Goal: Transaction & Acquisition: Purchase product/service

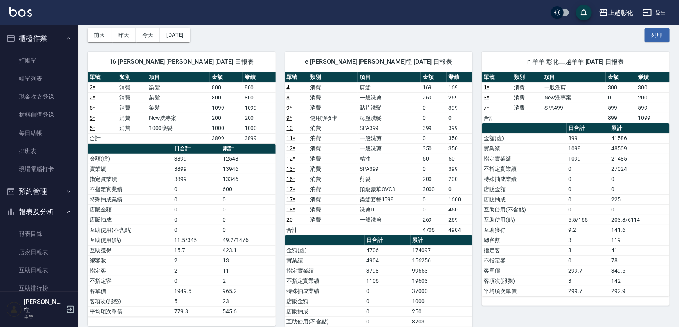
scroll to position [129, 0]
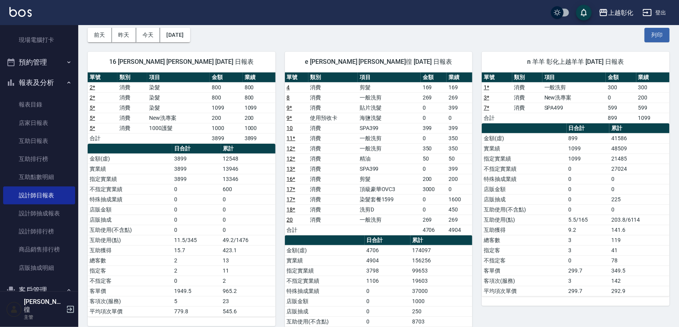
drag, startPoint x: 628, startPoint y: 187, endPoint x: 631, endPoint y: 174, distance: 13.2
click at [628, 184] on td "0" at bounding box center [639, 189] width 60 height 10
drag, startPoint x: 505, startPoint y: 147, endPoint x: 503, endPoint y: 163, distance: 15.8
click at [503, 163] on table "日合計 累計 金額(虛) 899 41586 實業績 1099 48509 指定實業績 1099 21485 不指定實業績 0 27024 特殊抽成業績 0 …" at bounding box center [576, 209] width 188 height 173
click at [331, 137] on td "消費" at bounding box center [332, 138] width 49 height 10
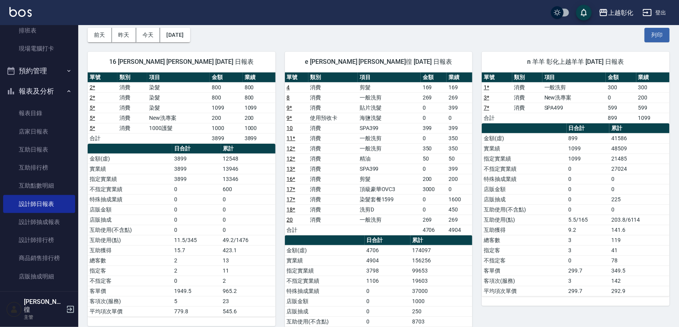
drag, startPoint x: 10, startPoint y: 95, endPoint x: 0, endPoint y: 65, distance: 31.8
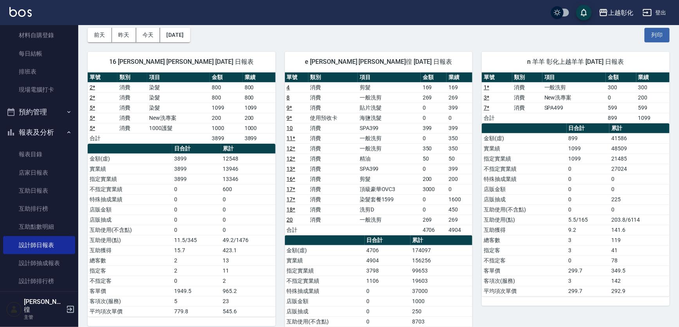
scroll to position [58, 0]
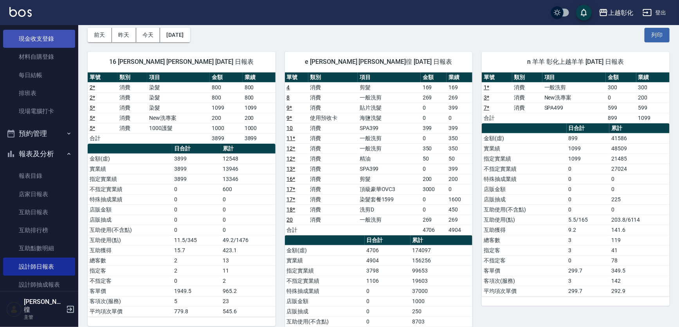
drag, startPoint x: 0, startPoint y: 65, endPoint x: 49, endPoint y: 44, distance: 52.8
click at [49, 44] on link "現金收支登錄" at bounding box center [39, 39] width 72 height 18
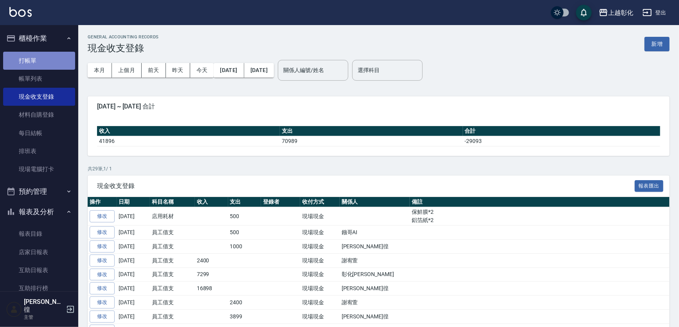
click at [40, 59] on link "打帳單" at bounding box center [39, 61] width 72 height 18
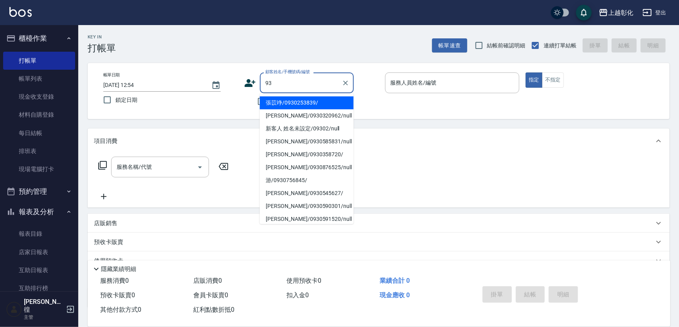
type input "9"
click at [276, 103] on li "張苡竫/0930253839/" at bounding box center [307, 102] width 94 height 13
type input "張苡竫/0930253839/"
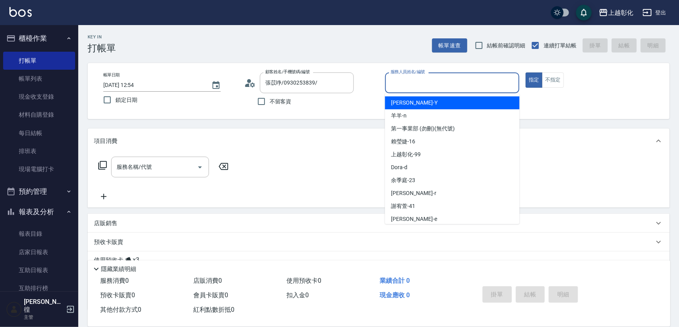
drag, startPoint x: 460, startPoint y: 79, endPoint x: 427, endPoint y: 101, distance: 40.1
click at [427, 101] on div "[PERSON_NAME] -Y" at bounding box center [452, 102] width 135 height 13
type input "[PERSON_NAME]-Y"
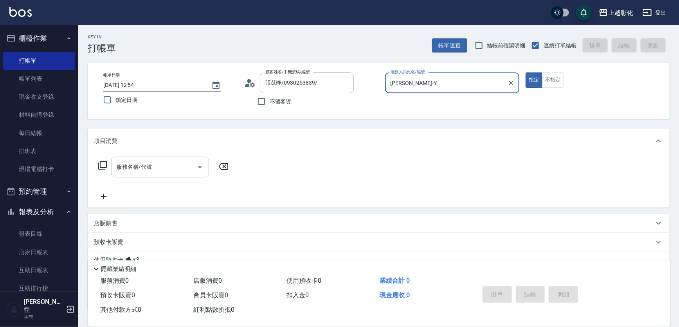
click at [181, 172] on input "服務名稱/代號" at bounding box center [154, 167] width 79 height 14
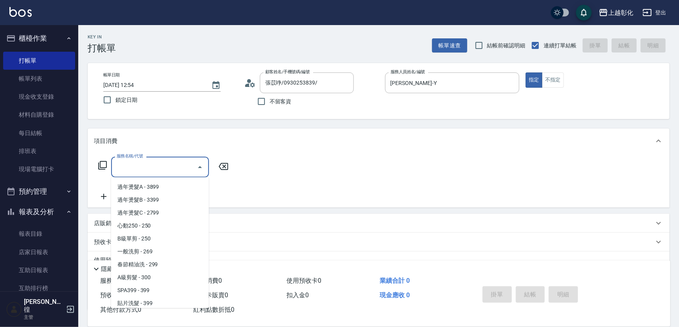
scroll to position [178, 0]
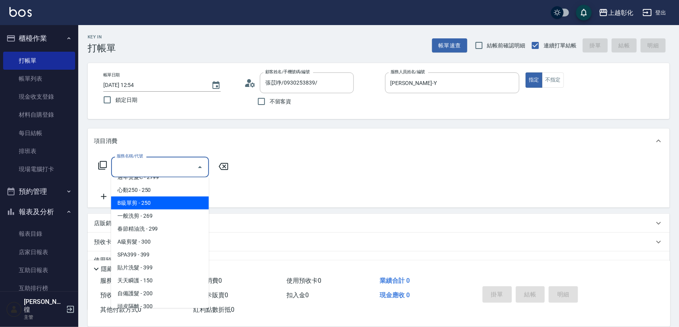
drag, startPoint x: 260, startPoint y: 168, endPoint x: 263, endPoint y: 171, distance: 4.5
click at [261, 169] on div "服務名稱/代號 服務名稱/代號" at bounding box center [379, 180] width 582 height 54
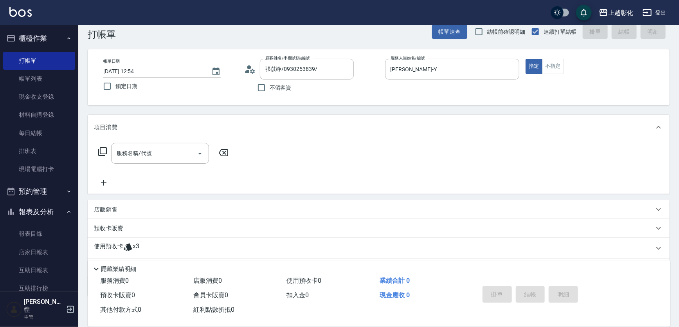
scroll to position [35, 0]
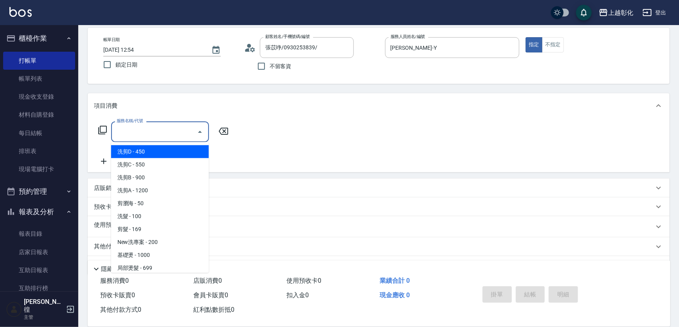
click at [131, 126] on input "服務名稱/代號" at bounding box center [154, 132] width 79 height 14
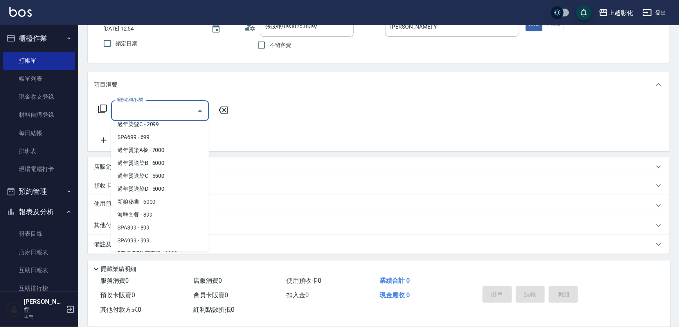
scroll to position [498, 0]
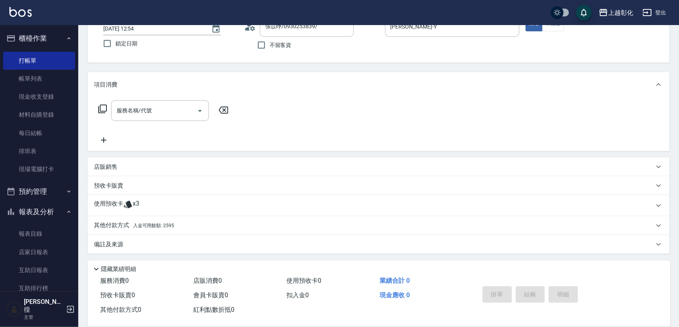
click at [271, 133] on div "服務名稱/代號 服務名稱/代號" at bounding box center [379, 124] width 582 height 54
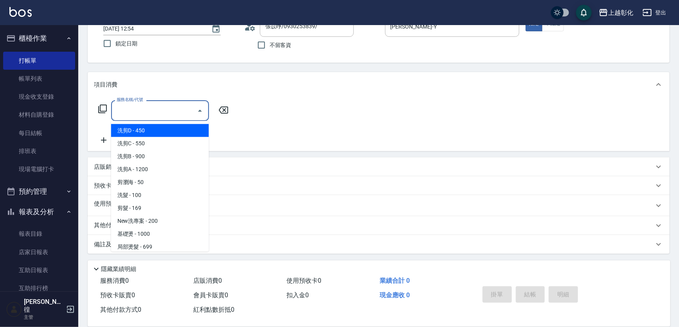
click at [184, 108] on input "服務名稱/代號" at bounding box center [154, 111] width 79 height 14
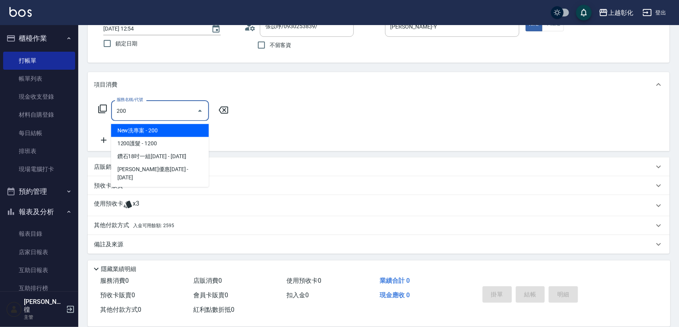
click at [187, 129] on span "New洗專案 - 200" at bounding box center [160, 130] width 98 height 13
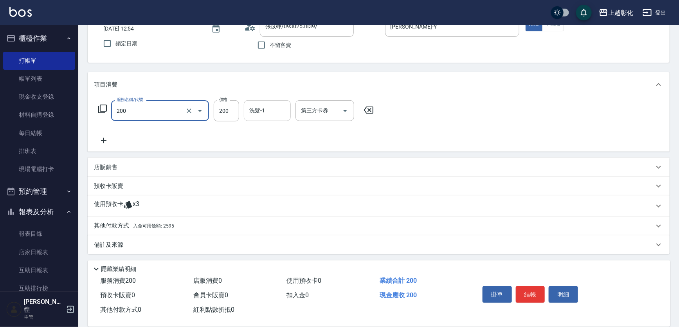
type input "New洗專案(200)"
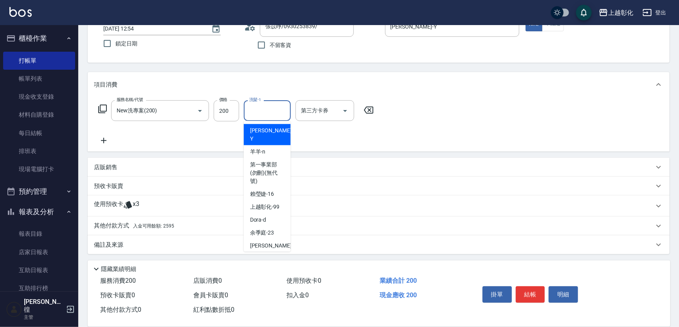
click at [275, 110] on input "洗髮-1" at bounding box center [267, 111] width 40 height 14
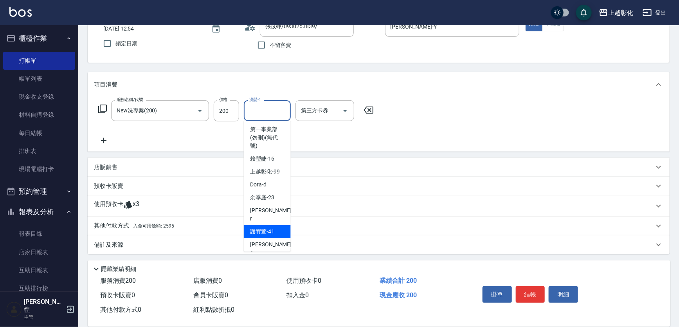
click at [276, 225] on div "[PERSON_NAME]-41" at bounding box center [267, 231] width 47 height 13
type input "[PERSON_NAME]-41"
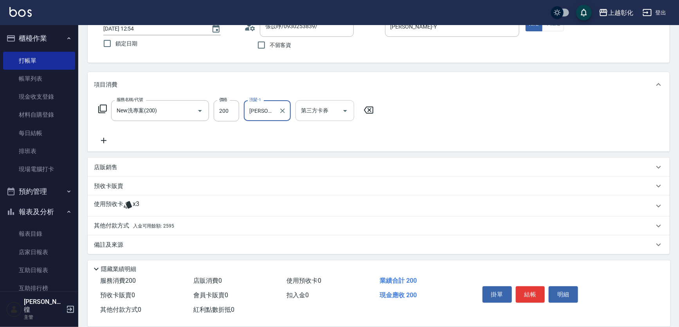
click at [308, 115] on input "第三方卡券" at bounding box center [319, 111] width 40 height 14
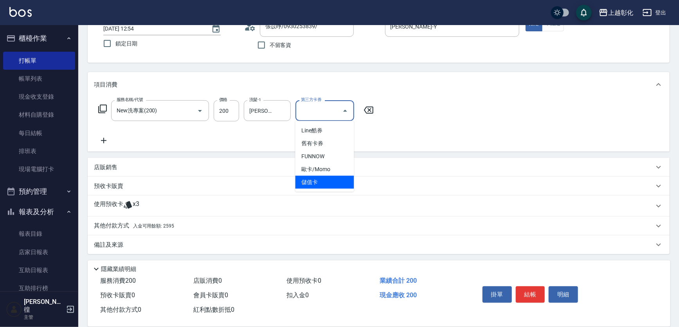
click at [322, 184] on span "儲值卡" at bounding box center [324, 182] width 59 height 13
type input "儲值卡"
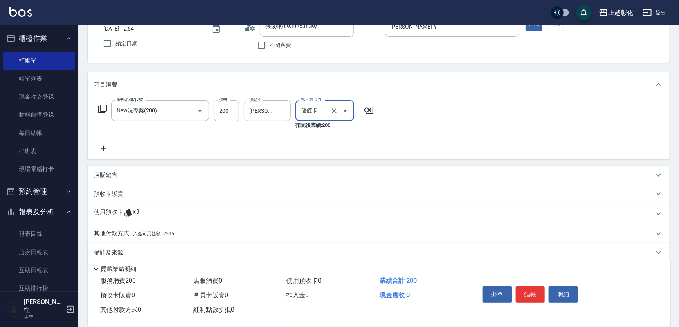
click at [133, 212] on span "x3" at bounding box center [136, 214] width 7 height 12
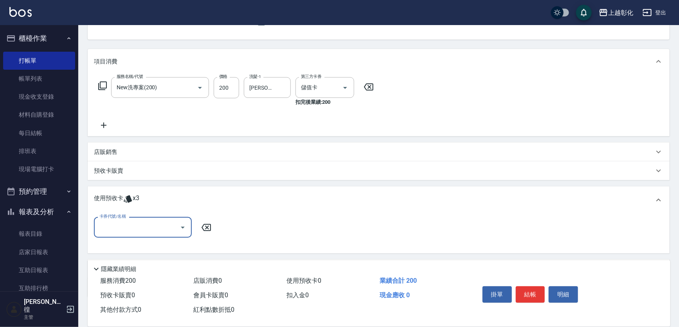
scroll to position [92, 0]
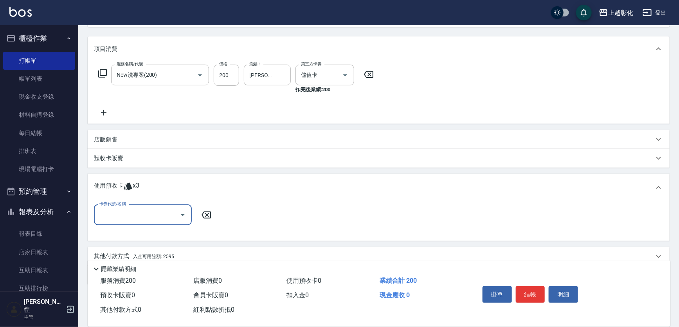
click at [122, 223] on div "卡券代號/名稱" at bounding box center [143, 214] width 98 height 21
click at [126, 234] on div "精油洗髮 剩餘3張" at bounding box center [143, 234] width 98 height 13
type input "精油洗髮"
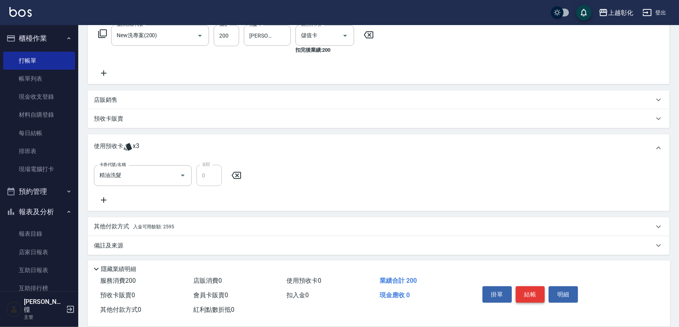
scroll to position [133, 0]
click at [530, 291] on button "結帳" at bounding box center [530, 294] width 29 height 16
type input "[DATE] 12:55"
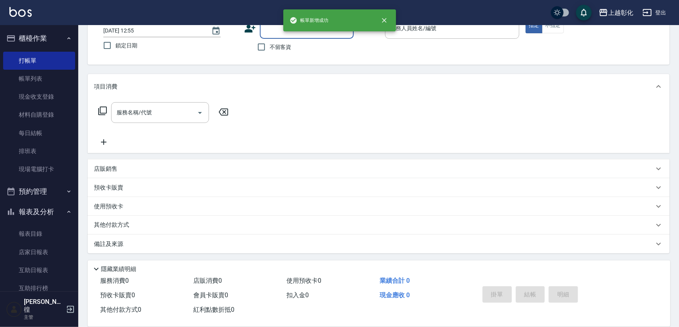
scroll to position [0, 0]
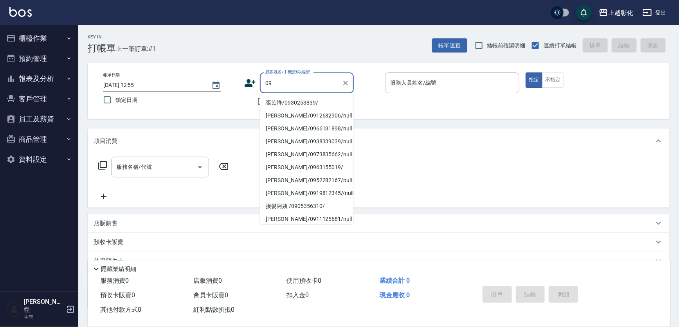
click at [269, 100] on li "張苡竫/0930253839/" at bounding box center [307, 102] width 94 height 13
type input "張苡竫/0930253839/"
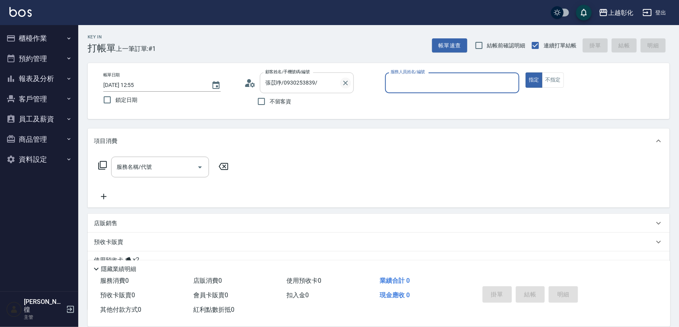
click at [345, 84] on icon "Clear" at bounding box center [346, 83] width 8 height 8
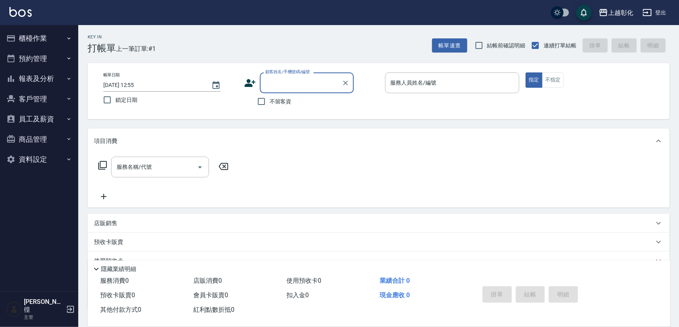
click at [295, 85] on input "顧客姓名/手機號碼/編號" at bounding box center [300, 83] width 75 height 14
click at [274, 98] on li "張秀如/0921396917/null" at bounding box center [307, 102] width 94 height 13
type input "張秀如/0921396917/null"
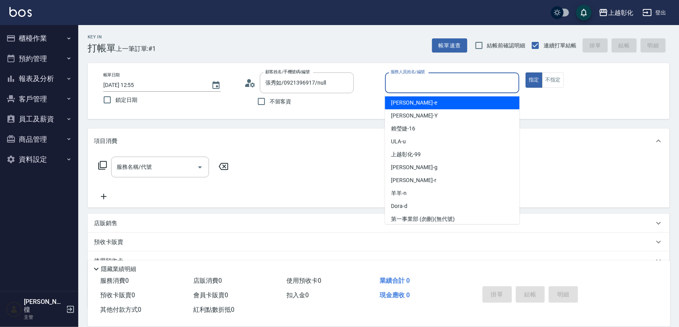
drag, startPoint x: 416, startPoint y: 82, endPoint x: 401, endPoint y: 156, distance: 75.5
click at [401, 156] on span "上越彰化 -99" at bounding box center [406, 154] width 30 height 8
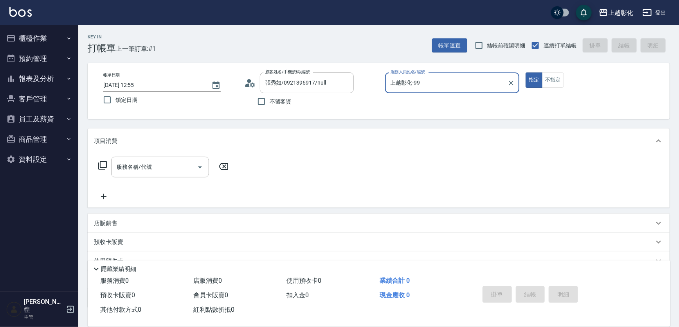
click at [423, 83] on input "上越彰化-99" at bounding box center [447, 83] width 116 height 14
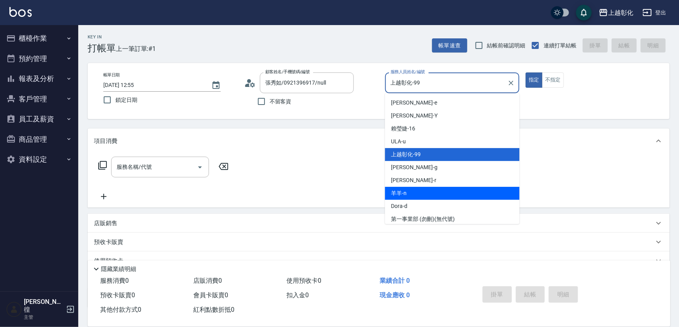
click at [405, 195] on span "羊羊 -n" at bounding box center [399, 193] width 16 height 8
type input "羊羊-n"
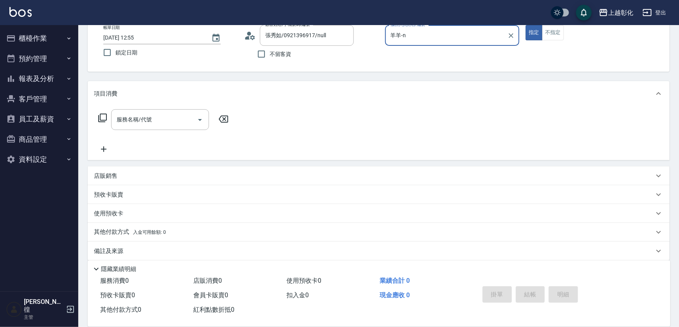
scroll to position [54, 0]
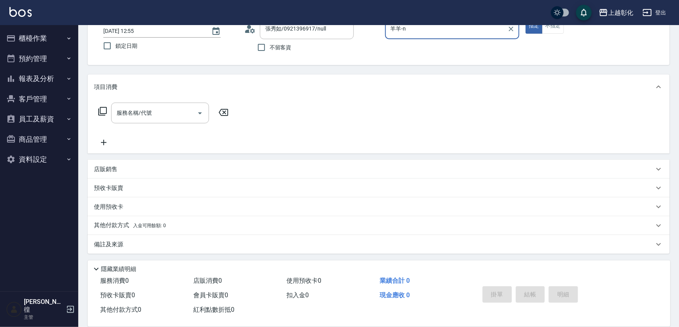
click at [110, 187] on p "預收卡販賣" at bounding box center [108, 188] width 29 height 8
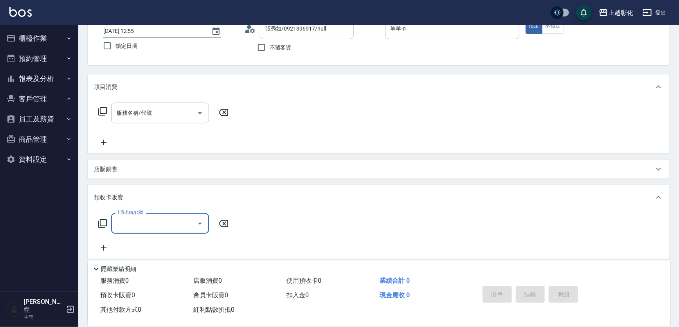
scroll to position [0, 0]
type input "1000"
click at [199, 223] on icon "Close" at bounding box center [199, 223] width 9 height 9
click at [200, 223] on icon "Open" at bounding box center [199, 223] width 9 height 9
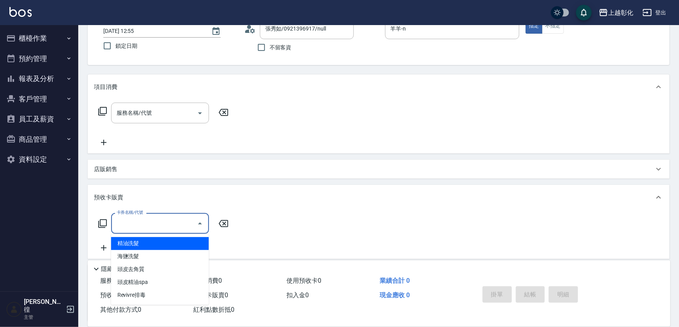
click at [176, 245] on span "精油洗髮" at bounding box center [160, 243] width 98 height 13
type input "精油洗髮"
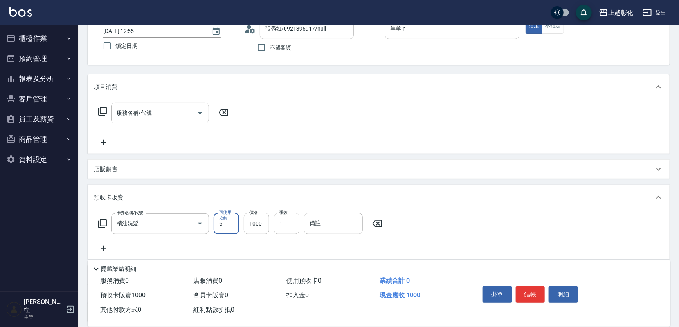
click at [265, 249] on div "卡券名稱/代號 精油洗髮 卡券名稱/代號 可使用次數 6 可使用次數 價格 1000 價格 張數 1 張數 備註 備註" at bounding box center [378, 233] width 569 height 40
click at [539, 291] on button "結帳" at bounding box center [530, 294] width 29 height 16
type input "2025/09/26 12:57"
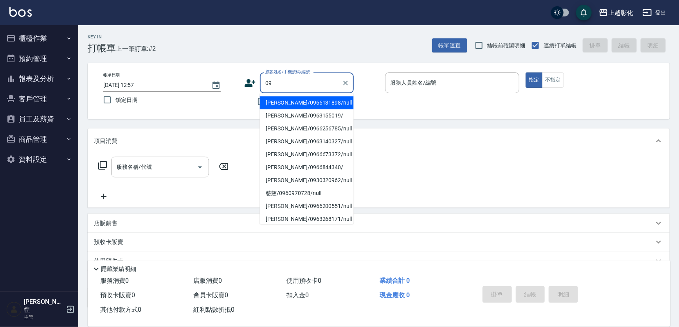
type input "0"
click at [304, 102] on li "張秀如/0921396917/null" at bounding box center [307, 102] width 94 height 13
type input "張秀如/0921396917/null"
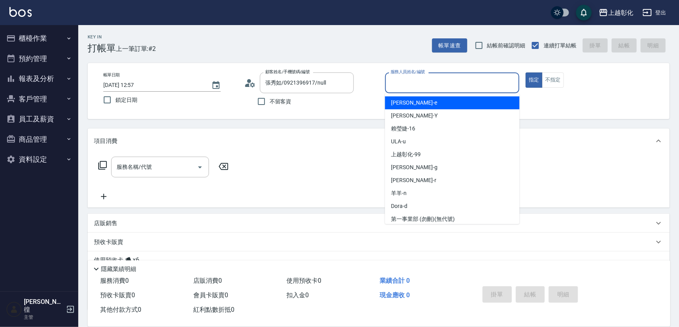
click at [403, 83] on input "服務人員姓名/編號" at bounding box center [453, 83] width 128 height 14
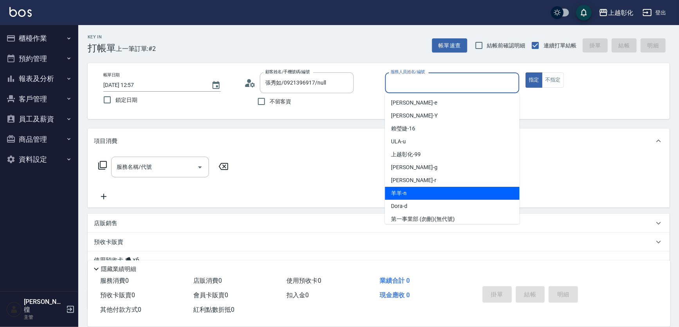
click at [432, 196] on div "羊羊 -n" at bounding box center [452, 193] width 135 height 13
type input "羊羊-n"
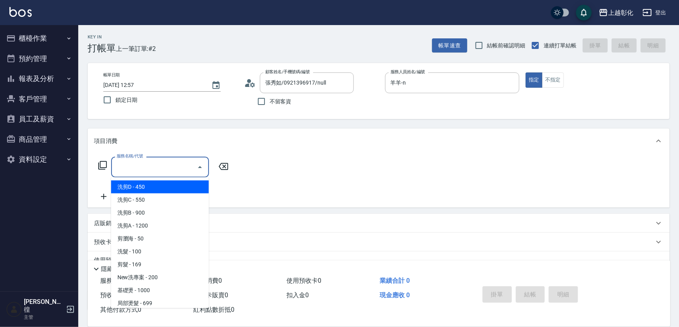
click at [172, 164] on input "服務名稱/代號" at bounding box center [154, 167] width 79 height 14
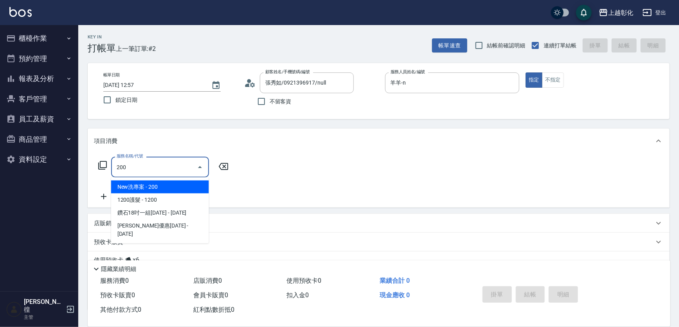
click at [135, 188] on span "New洗專案 - 200" at bounding box center [160, 186] width 98 height 13
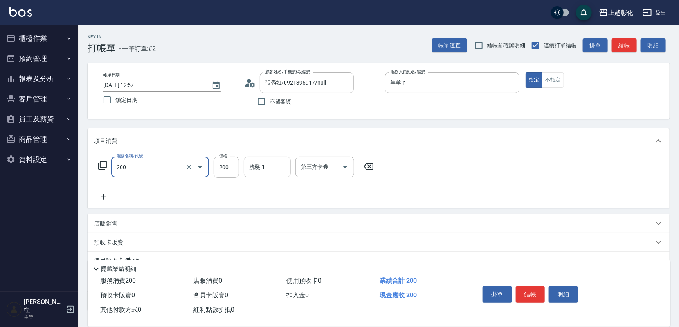
type input "New洗專案(200)"
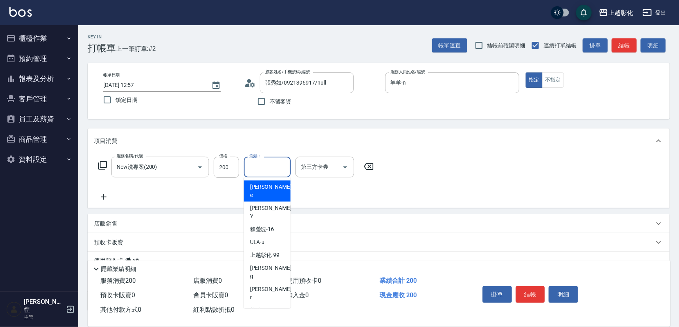
click at [259, 172] on input "洗髮-1" at bounding box center [267, 167] width 40 height 14
click at [272, 225] on span "賴瑩婕 -16" at bounding box center [262, 229] width 24 height 8
type input "賴瑩婕-16"
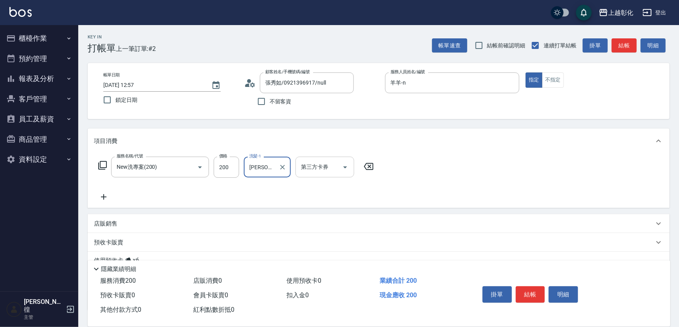
click at [323, 169] on input "第三方卡券" at bounding box center [319, 167] width 40 height 14
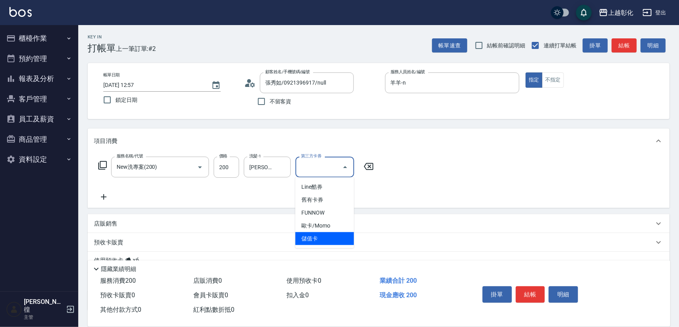
click at [311, 243] on span "儲值卡" at bounding box center [324, 238] width 59 height 13
type input "儲值卡"
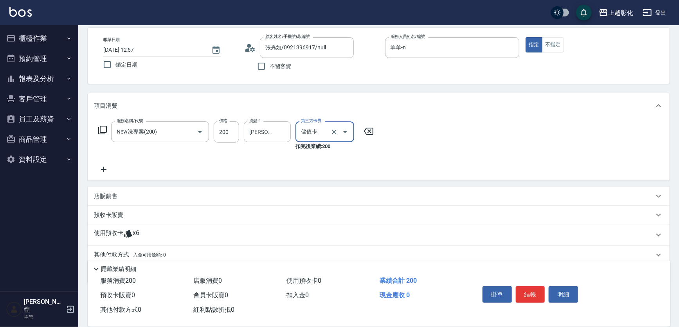
scroll to position [65, 0]
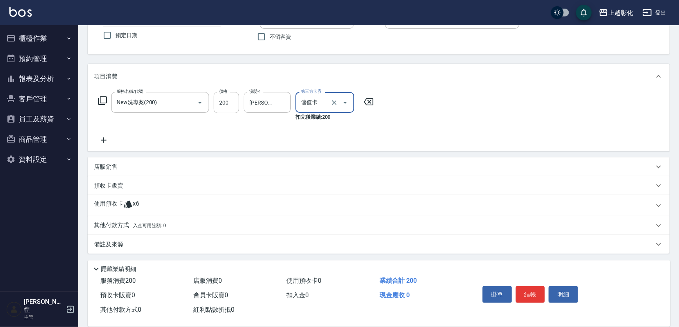
click at [122, 203] on p "使用預收卡" at bounding box center [108, 206] width 29 height 12
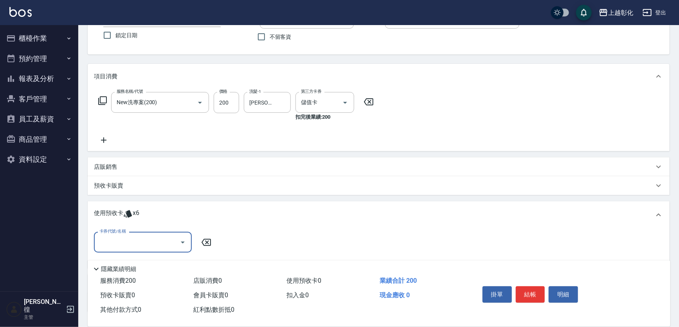
scroll to position [0, 0]
click at [141, 243] on input "卡券代號/名稱" at bounding box center [136, 242] width 79 height 14
click at [145, 259] on div "精油洗髮 剩餘6張" at bounding box center [143, 262] width 98 height 13
type input "精油洗髮"
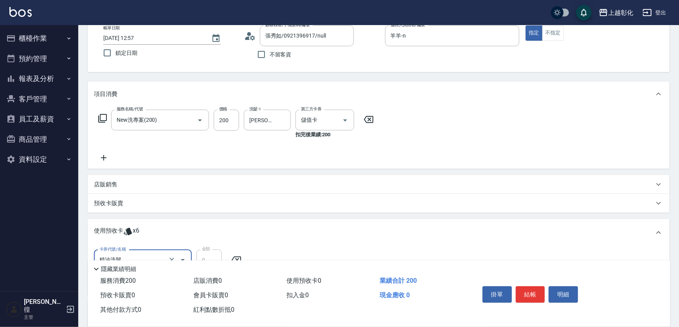
scroll to position [26, 0]
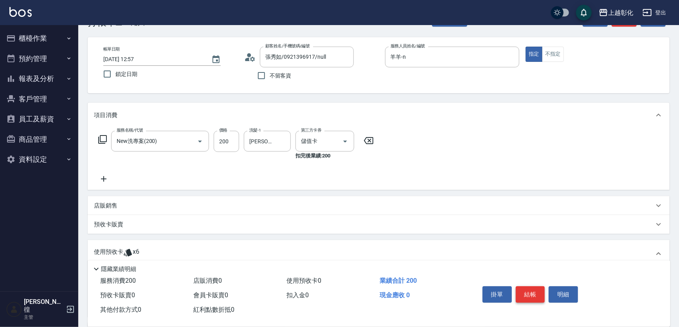
click at [526, 291] on button "結帳" at bounding box center [530, 294] width 29 height 16
type input "2025/09/26 12:58"
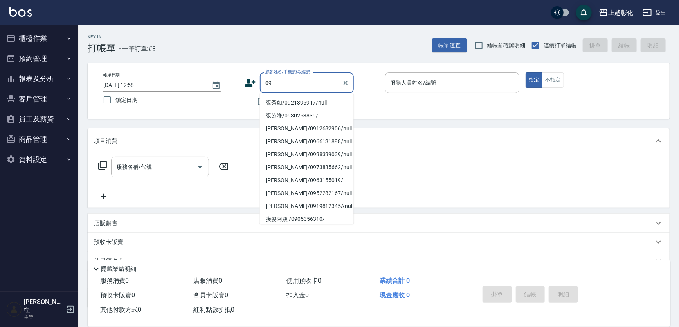
click at [285, 105] on li "張秀如/0921396917/null" at bounding box center [307, 102] width 94 height 13
type input "張秀如/0921396917/null"
